Goal: Task Accomplishment & Management: Complete application form

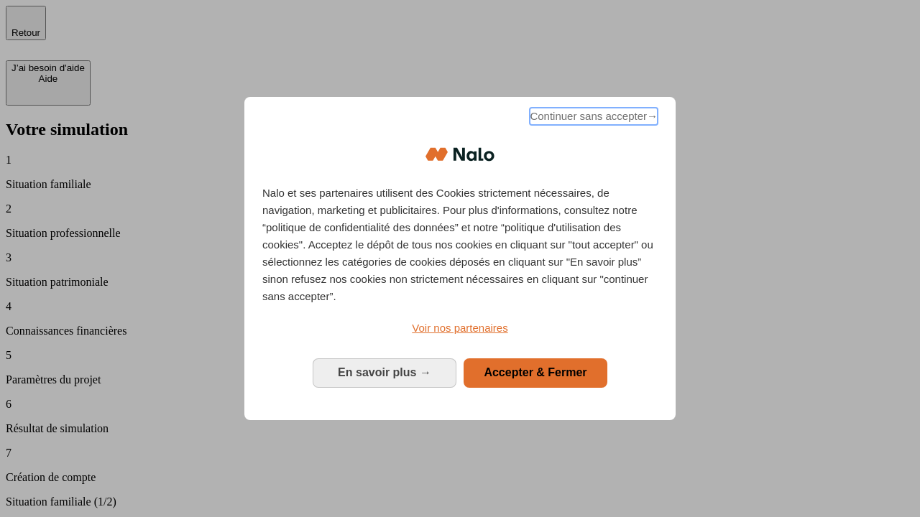
click at [592, 119] on span "Continuer sans accepter →" at bounding box center [594, 116] width 128 height 17
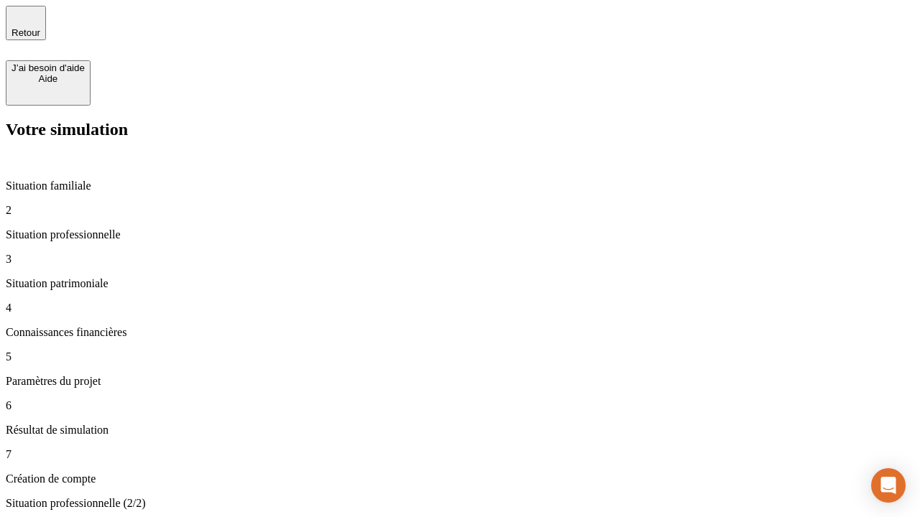
type input "30 000"
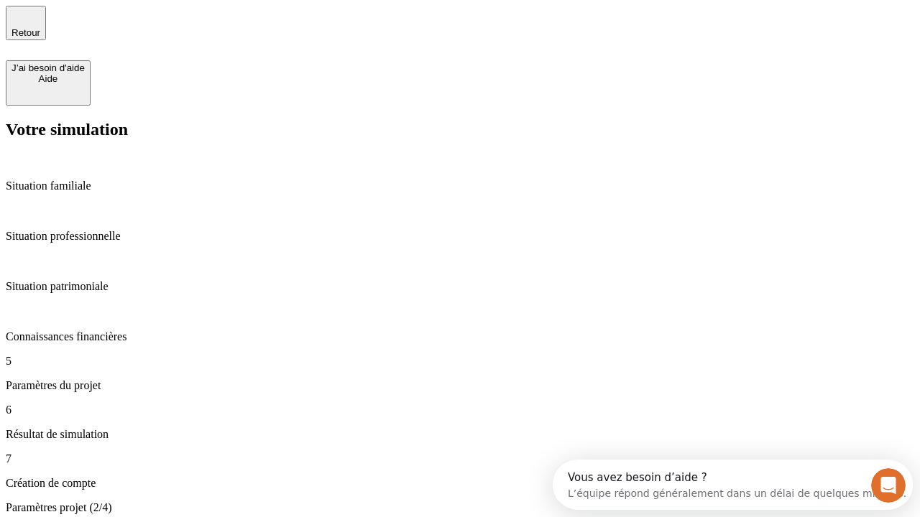
type input "25"
type input "1 000"
type input "640"
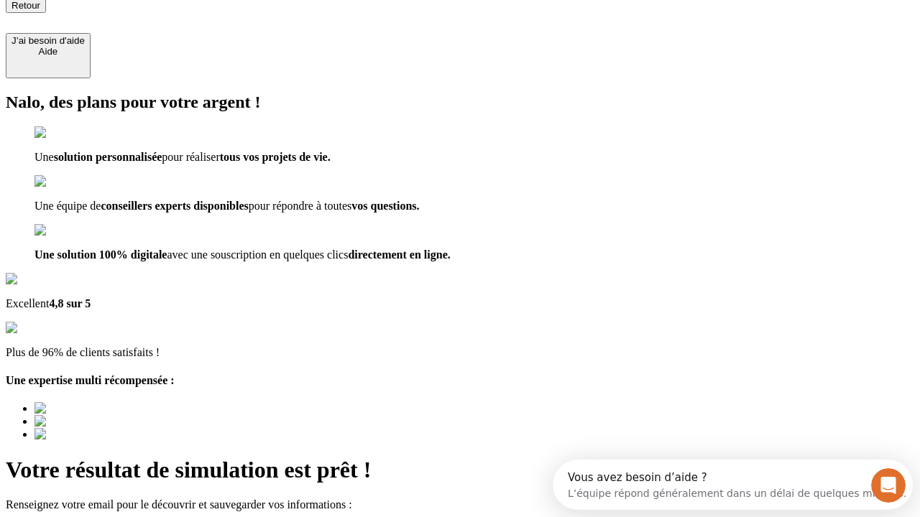
scroll to position [13, 0]
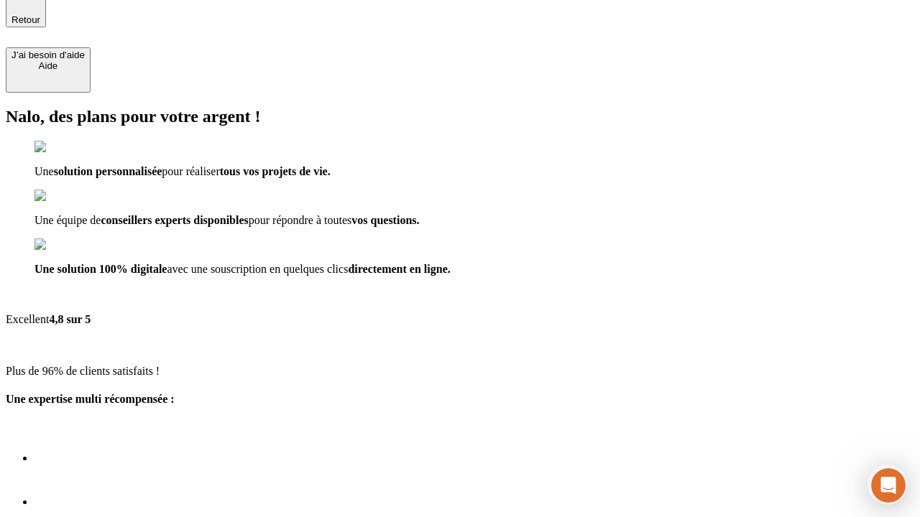
type input "[EMAIL_ADDRESS][PERSON_NAME][DOMAIN_NAME]"
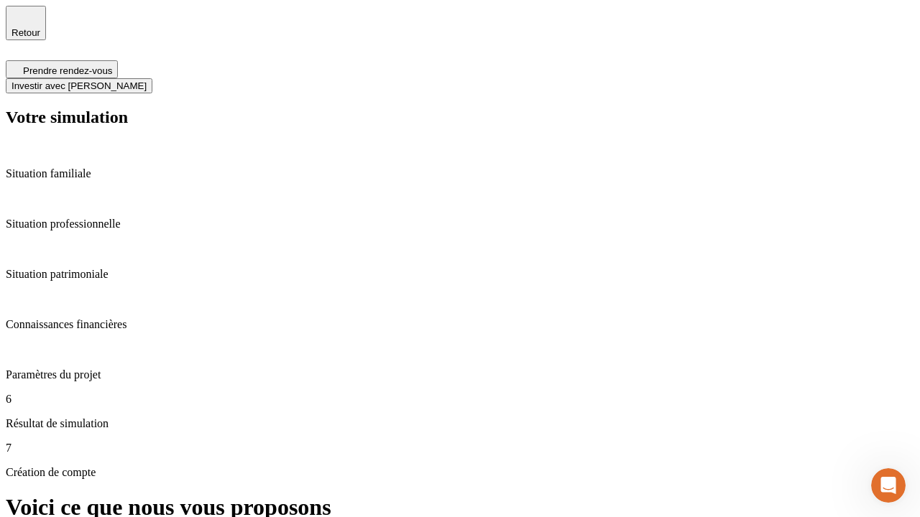
click at [147, 80] on span "Investir avec [PERSON_NAME]" at bounding box center [78, 85] width 135 height 11
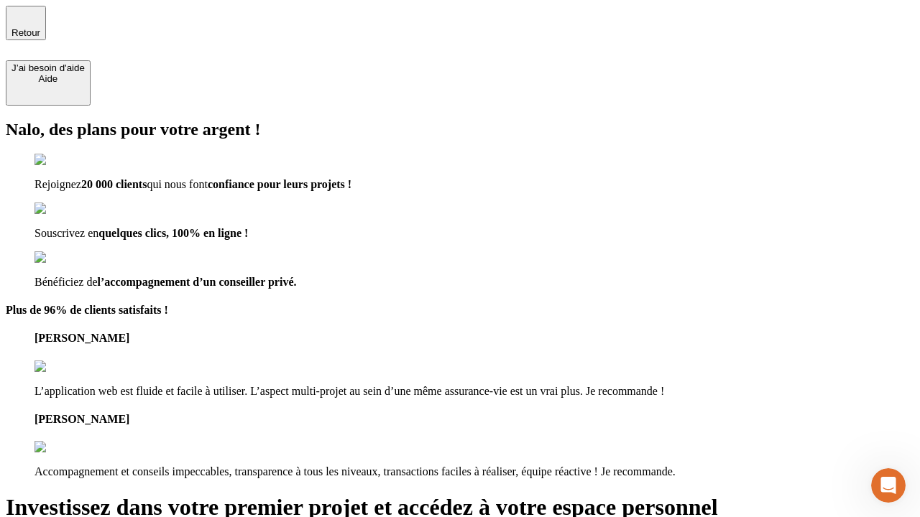
type input "[EMAIL_ADDRESS][PERSON_NAME][DOMAIN_NAME]"
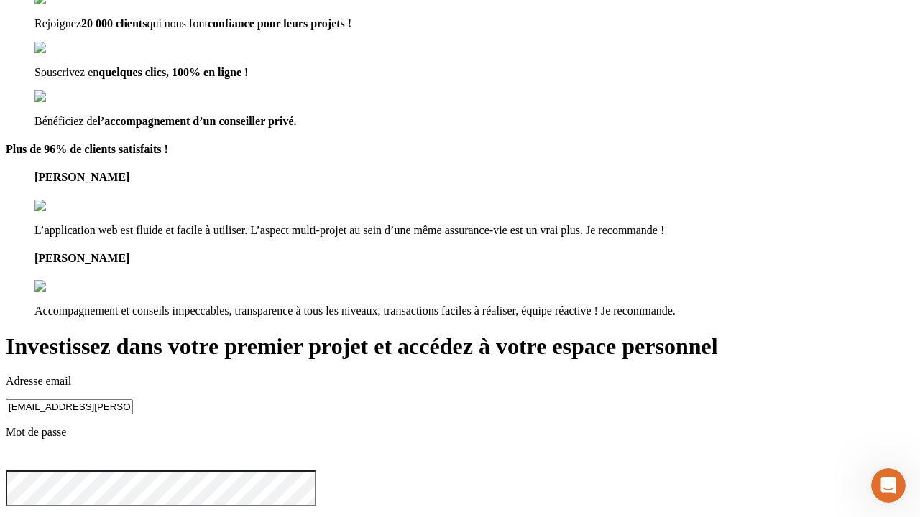
scroll to position [45, 0]
